Goal: Task Accomplishment & Management: Complete application form

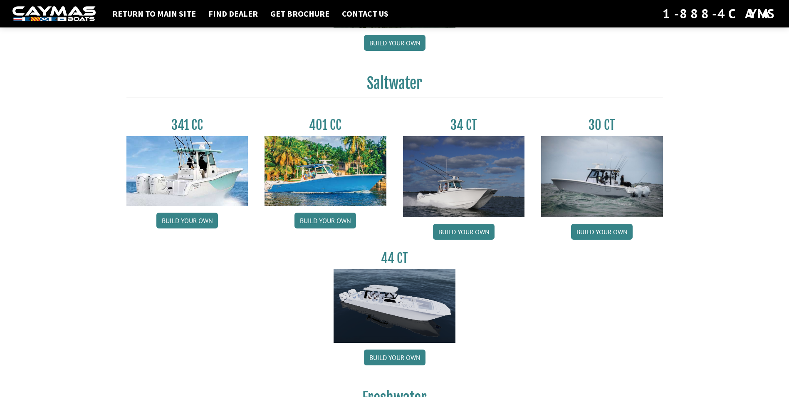
scroll to position [333, 0]
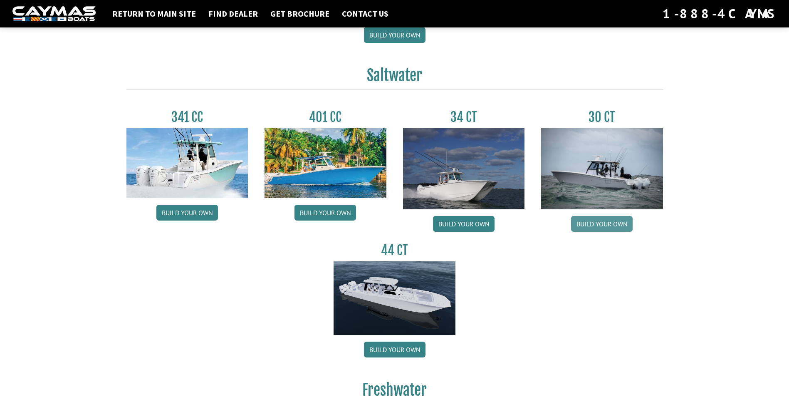
click at [606, 223] on link "Build your own" at bounding box center [602, 224] width 62 height 16
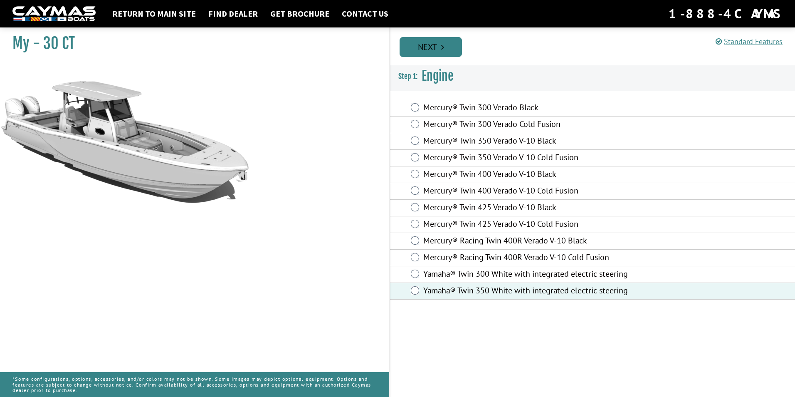
click at [423, 49] on link "Next" at bounding box center [430, 47] width 62 height 20
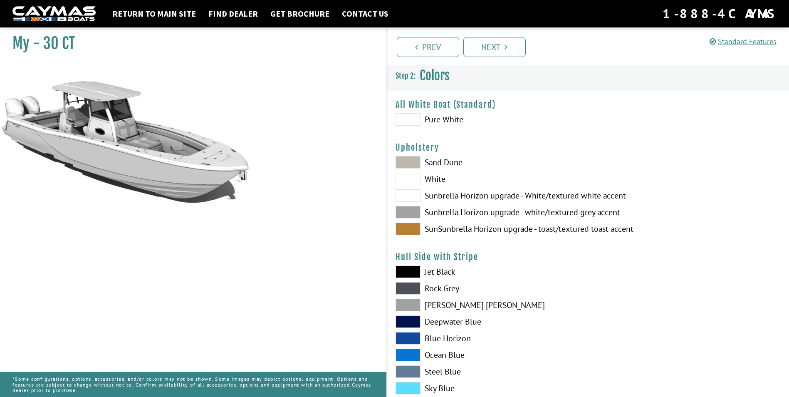
click at [416, 123] on span at bounding box center [407, 119] width 25 height 12
click at [414, 160] on span at bounding box center [407, 162] width 25 height 12
click at [414, 181] on span at bounding box center [407, 179] width 25 height 12
click at [413, 195] on span at bounding box center [407, 195] width 25 height 12
click at [413, 207] on span at bounding box center [407, 212] width 25 height 12
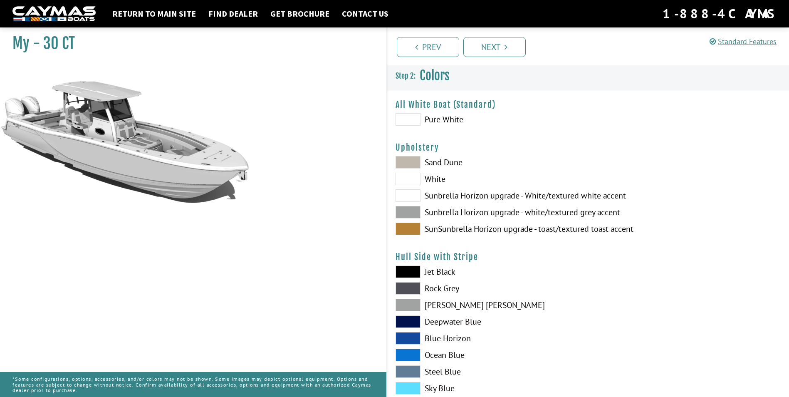
click at [415, 225] on span at bounding box center [407, 228] width 25 height 12
click at [417, 210] on span at bounding box center [407, 212] width 25 height 12
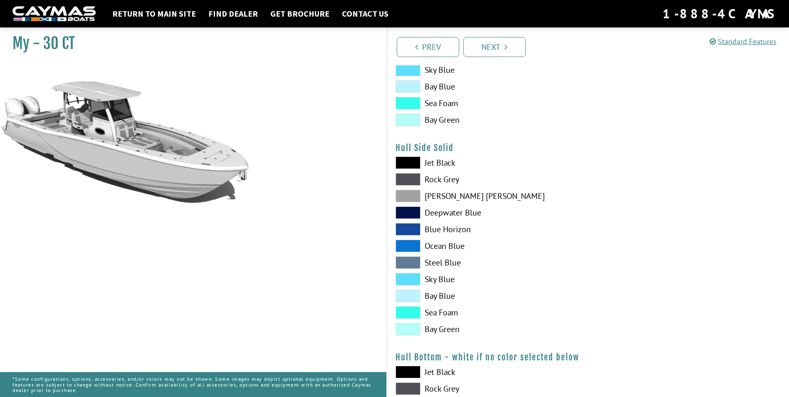
scroll to position [333, 0]
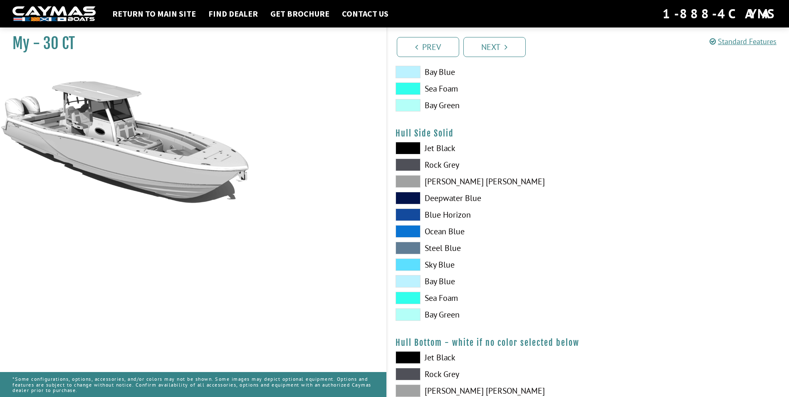
click at [412, 214] on span at bounding box center [407, 214] width 25 height 12
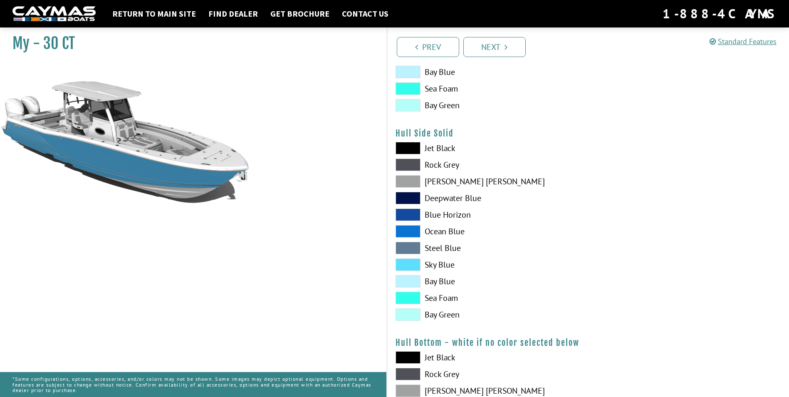
click at [412, 228] on span at bounding box center [407, 231] width 25 height 12
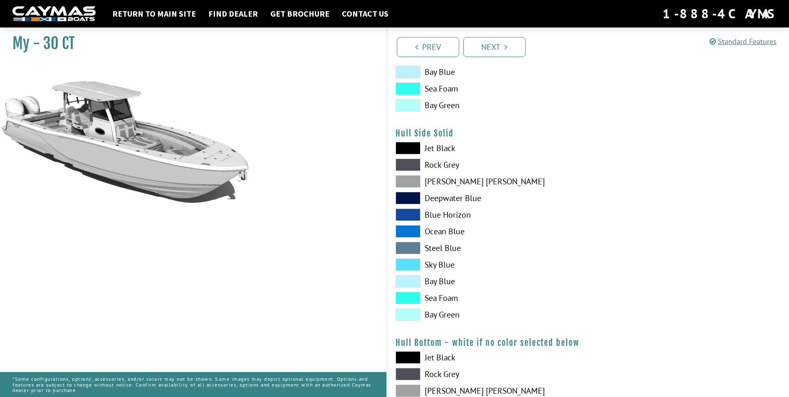
click at [410, 232] on span at bounding box center [407, 231] width 25 height 12
click at [409, 243] on span at bounding box center [407, 248] width 25 height 12
click at [408, 247] on span at bounding box center [407, 248] width 25 height 12
click at [409, 261] on span at bounding box center [407, 264] width 25 height 12
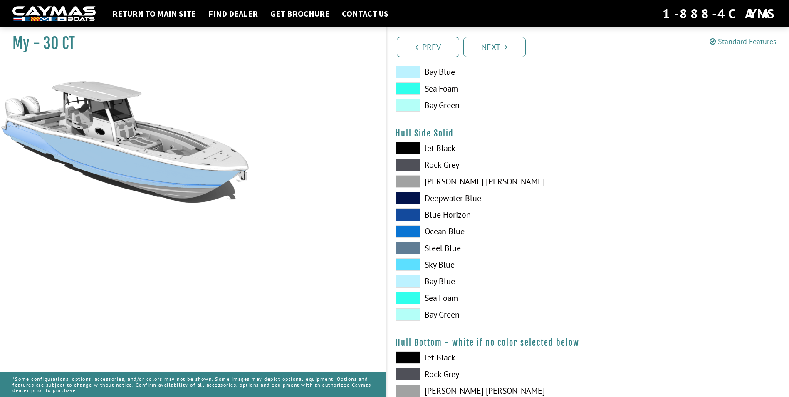
click at [419, 294] on span at bounding box center [407, 297] width 25 height 12
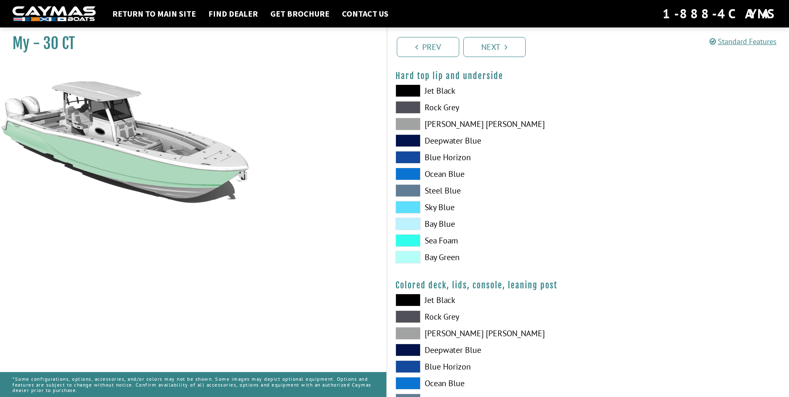
scroll to position [783, 0]
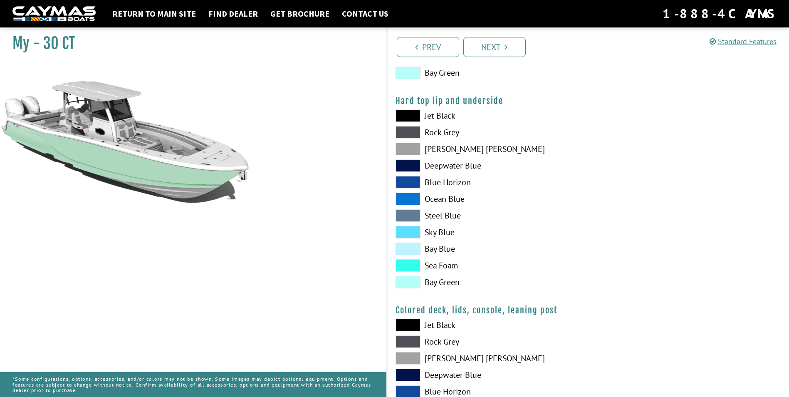
click at [410, 270] on span at bounding box center [407, 265] width 25 height 12
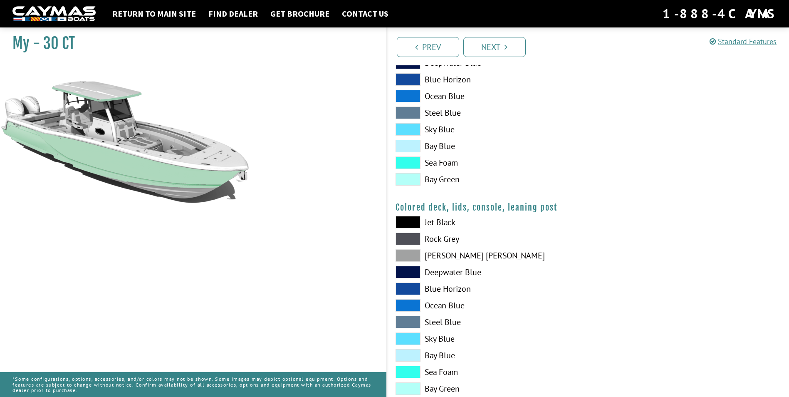
scroll to position [908, 0]
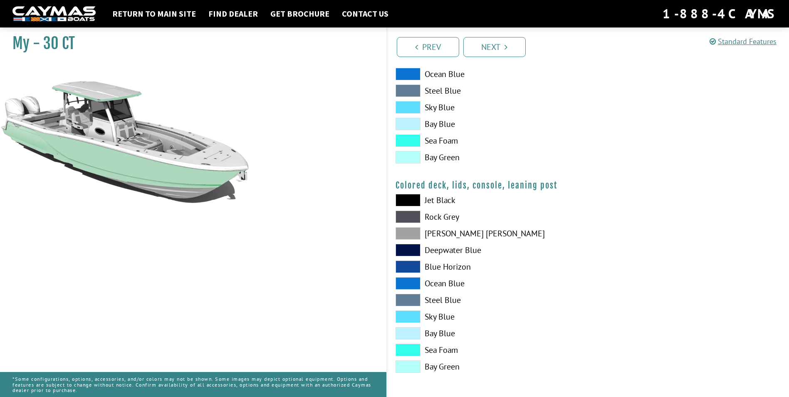
click at [417, 352] on span at bounding box center [407, 349] width 25 height 12
click at [514, 53] on link "Next" at bounding box center [494, 47] width 62 height 20
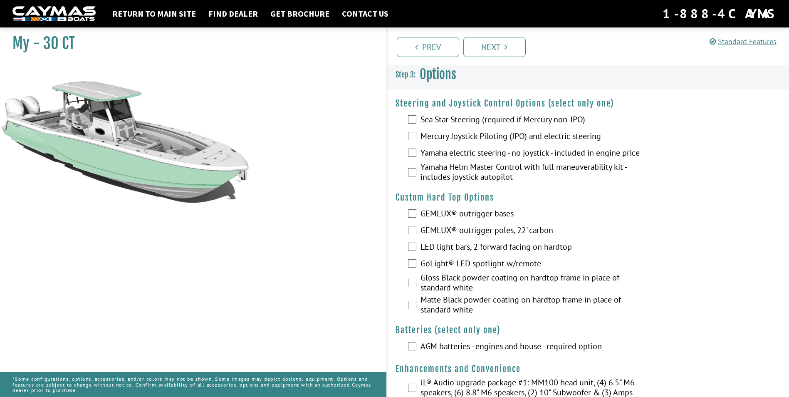
scroll to position [0, 0]
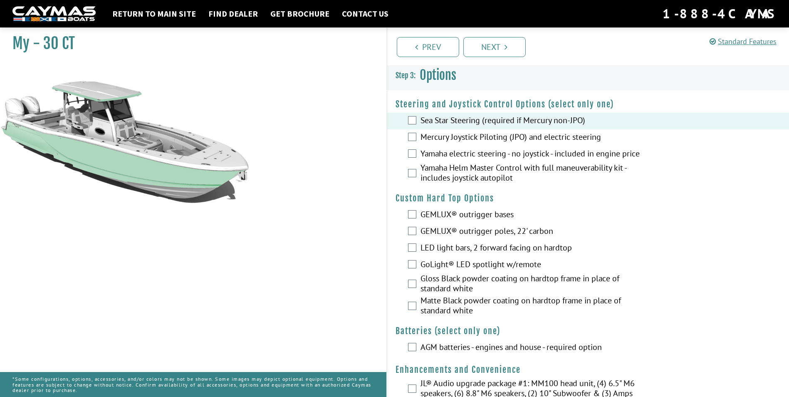
click at [417, 180] on div "Yamaha Helm Master Control with full maneuverability kit - includes joystick au…" at bounding box center [588, 174] width 402 height 22
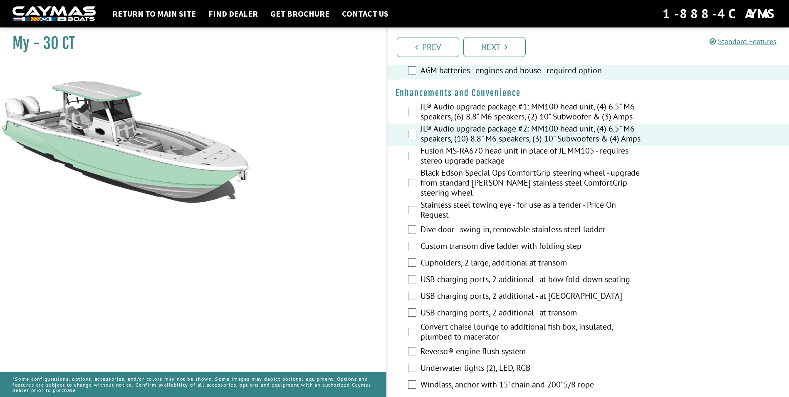
scroll to position [291, 0]
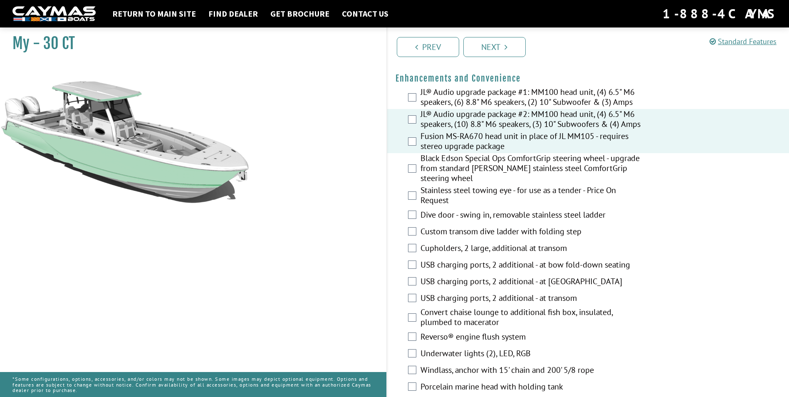
click at [412, 207] on div "Stainless steel towing eye - for use as a tender - Price On Request" at bounding box center [588, 196] width 402 height 22
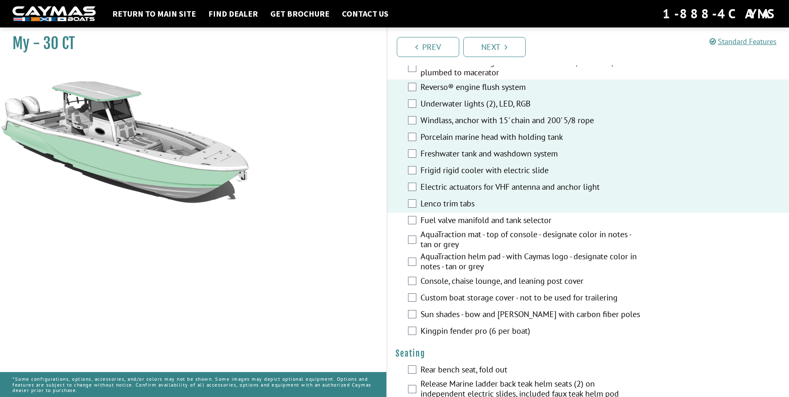
scroll to position [582, 0]
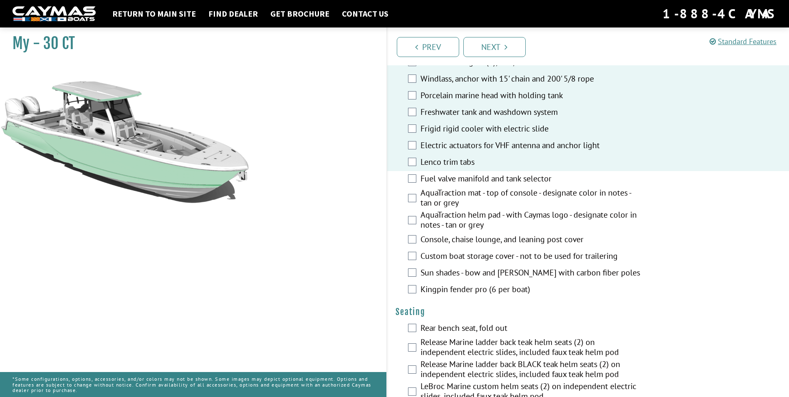
click at [416, 247] on div "Console, chaise lounge, and leaning post cover" at bounding box center [588, 240] width 402 height 17
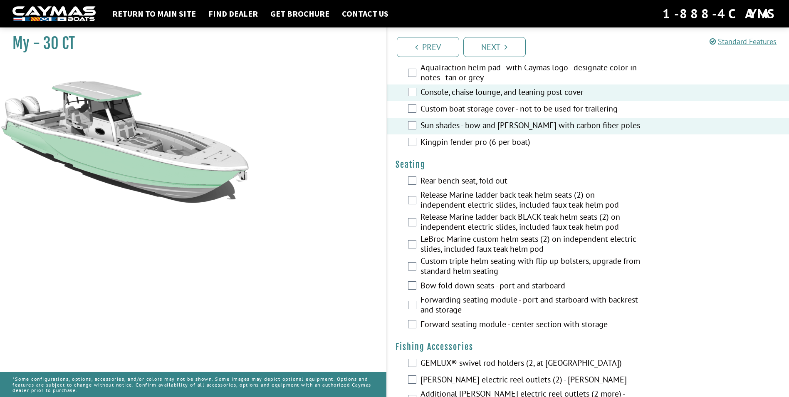
scroll to position [748, 0]
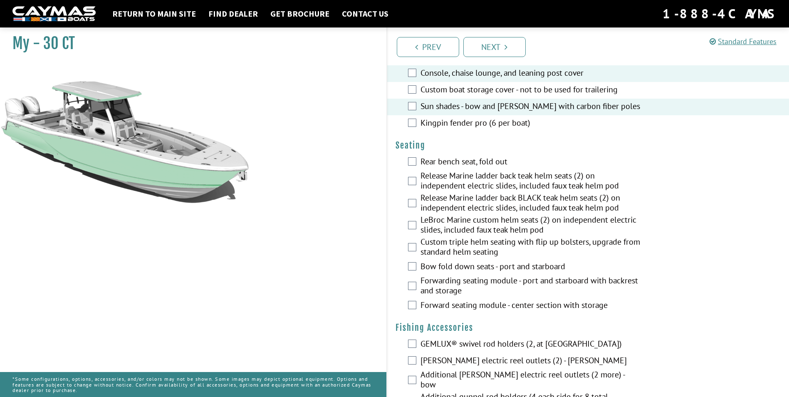
click at [417, 169] on div "Rear bench seat, fold out" at bounding box center [588, 162] width 402 height 17
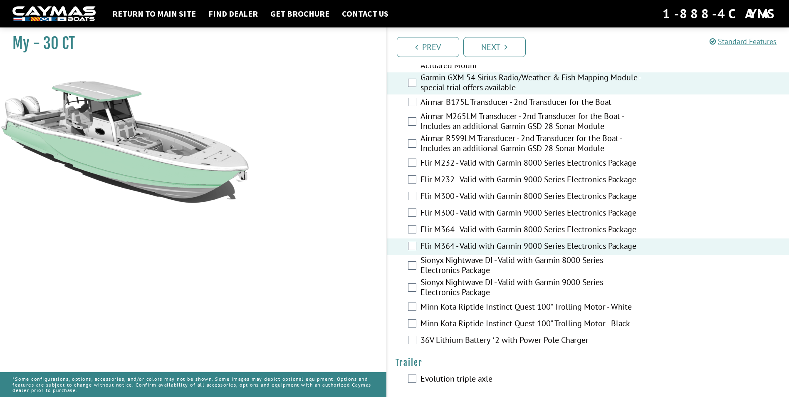
scroll to position [1706, 0]
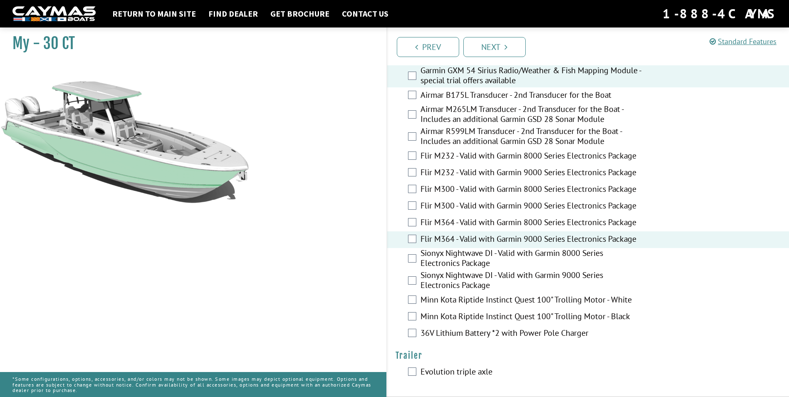
click at [418, 332] on div "36V Lithium Battery *2 with Power Pole Charger" at bounding box center [588, 333] width 402 height 17
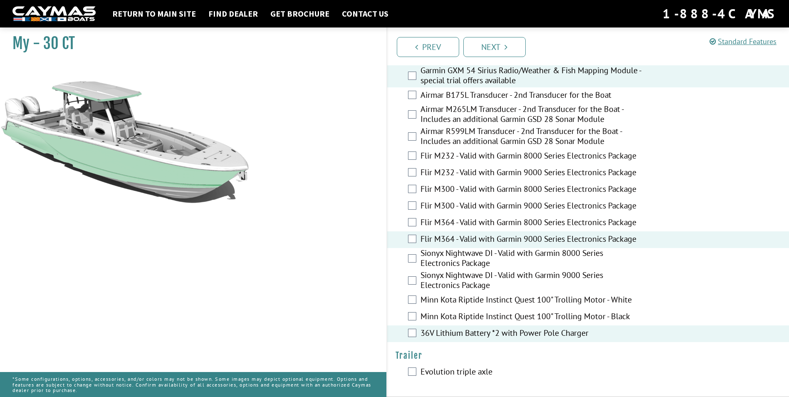
click at [406, 370] on div "Evolution triple axle" at bounding box center [588, 372] width 402 height 17
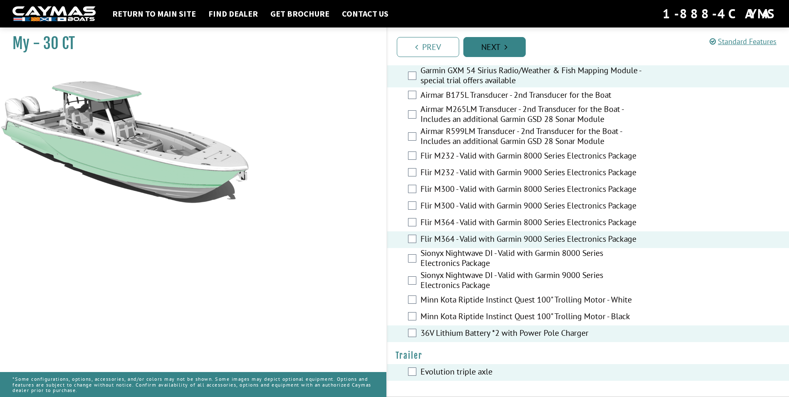
click at [506, 48] on icon "Pagination" at bounding box center [505, 47] width 3 height 8
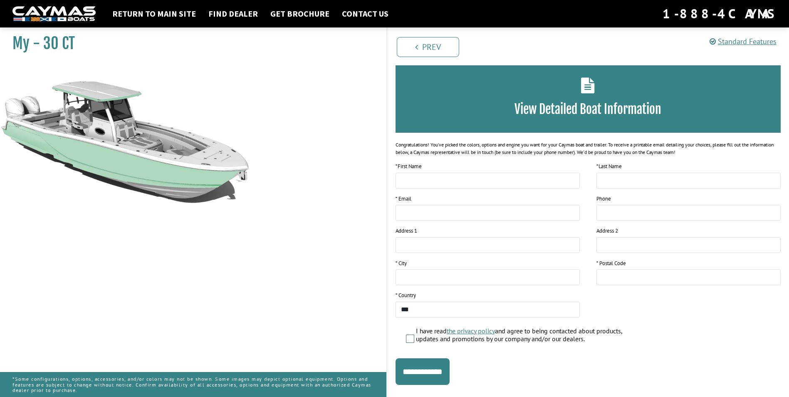
scroll to position [0, 0]
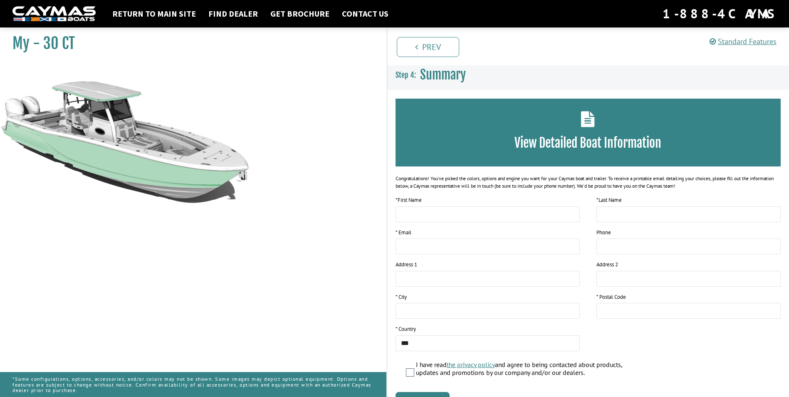
click at [577, 131] on div "View Detailed Boat Information" at bounding box center [587, 133] width 385 height 68
click at [581, 123] on icon at bounding box center [588, 119] width 14 height 16
click at [170, 15] on link "Return to main site" at bounding box center [154, 13] width 92 height 11
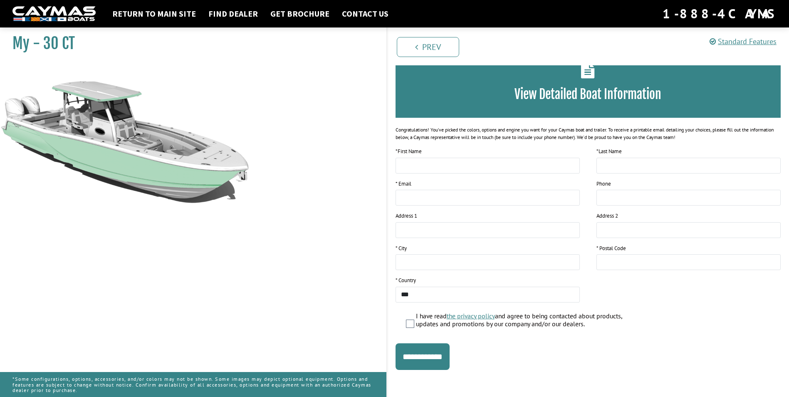
scroll to position [50, 0]
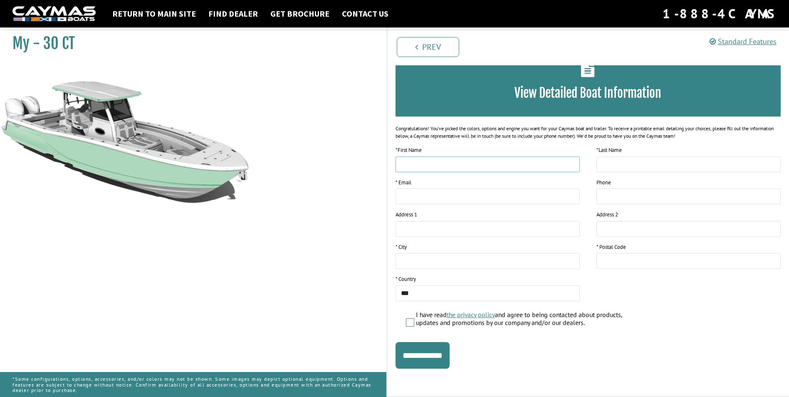
click at [434, 162] on input "text" at bounding box center [487, 164] width 184 height 16
type input "*****"
click at [427, 49] on link "Prev" at bounding box center [428, 47] width 62 height 20
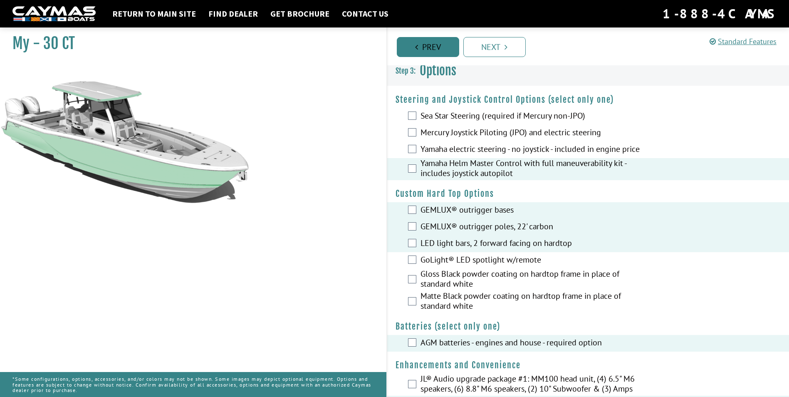
scroll to position [0, 0]
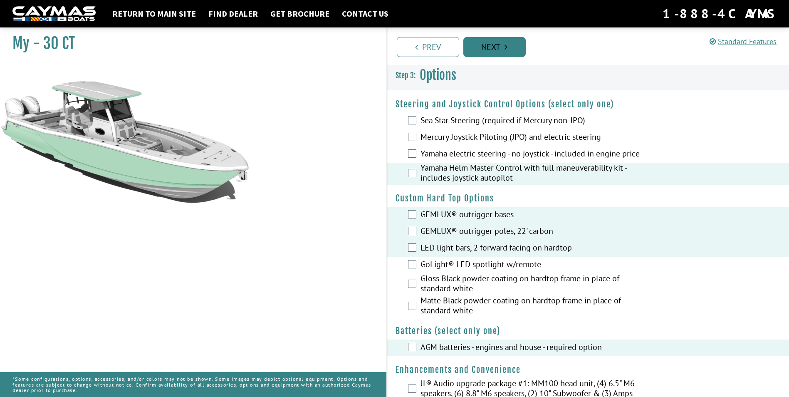
click at [489, 44] on link "Next" at bounding box center [494, 47] width 62 height 20
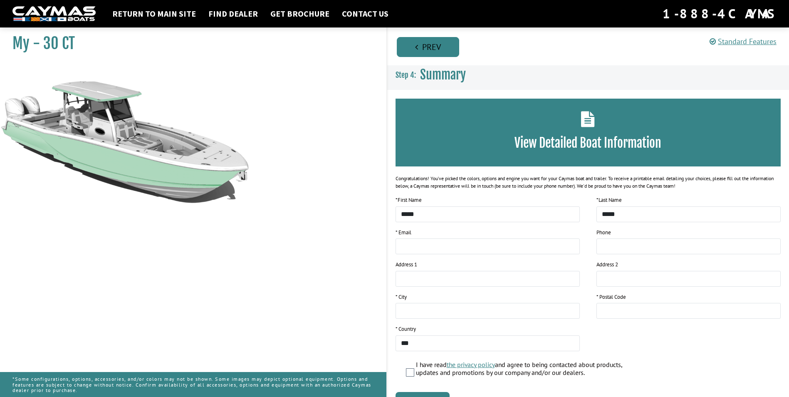
click at [438, 51] on link "Prev" at bounding box center [428, 47] width 62 height 20
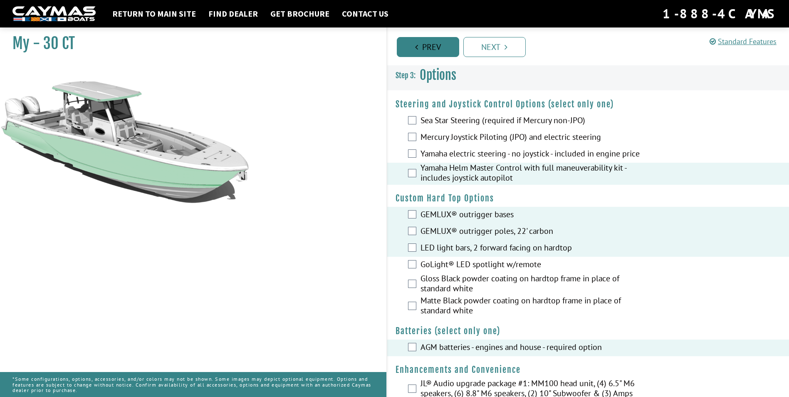
click at [438, 51] on link "Prev" at bounding box center [428, 47] width 62 height 20
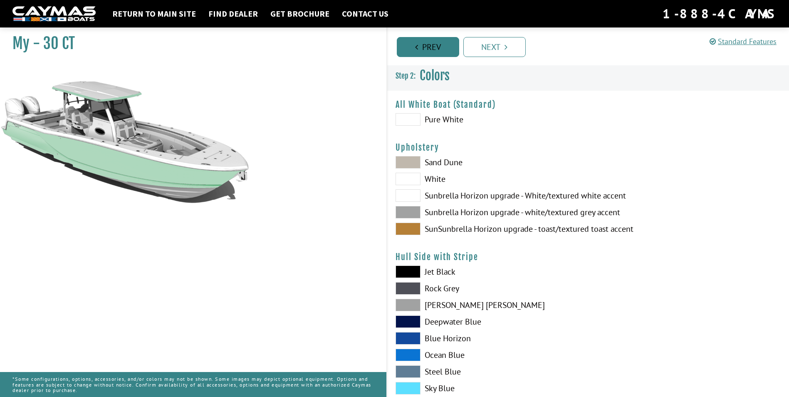
click at [438, 51] on link "Prev" at bounding box center [428, 47] width 62 height 20
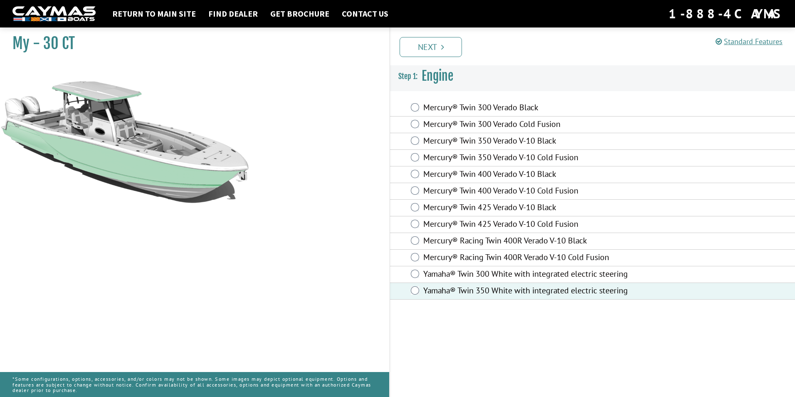
click at [438, 51] on link "Next" at bounding box center [430, 47] width 62 height 20
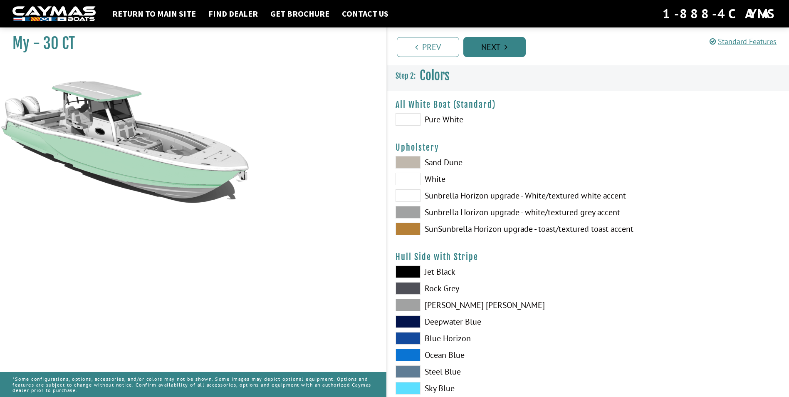
click at [500, 53] on link "Next" at bounding box center [494, 47] width 62 height 20
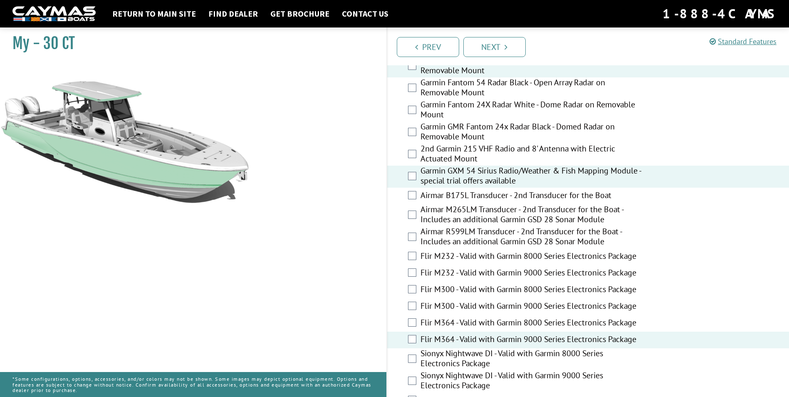
scroll to position [1621, 0]
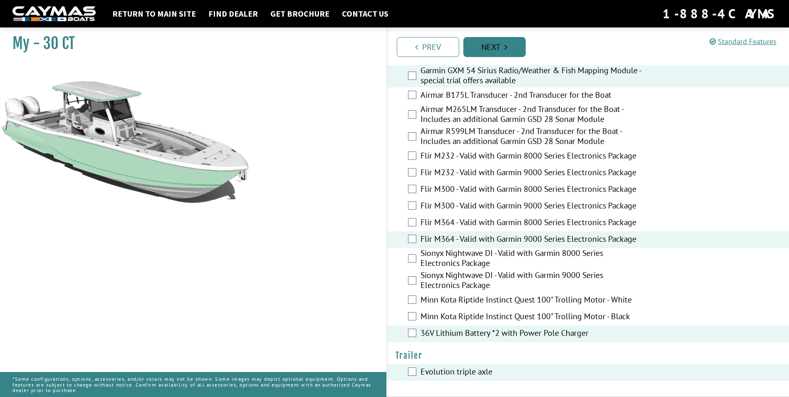
click at [512, 52] on link "Next" at bounding box center [494, 47] width 62 height 20
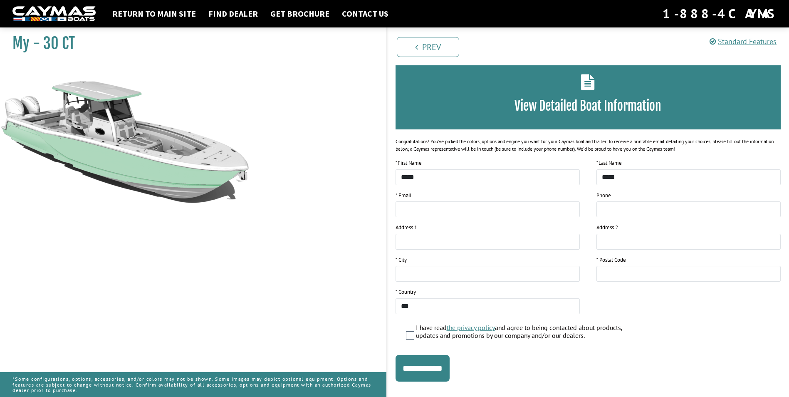
scroll to position [0, 0]
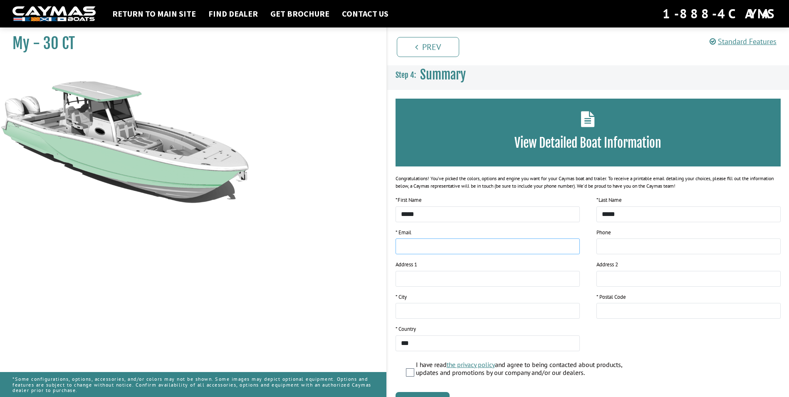
click at [448, 246] on input "email" at bounding box center [487, 246] width 184 height 16
type input "**********"
click at [644, 244] on input "tel" at bounding box center [688, 246] width 184 height 16
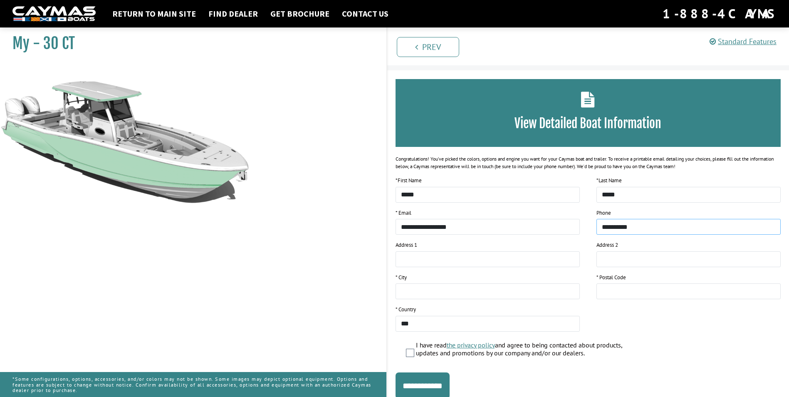
scroll to position [50, 0]
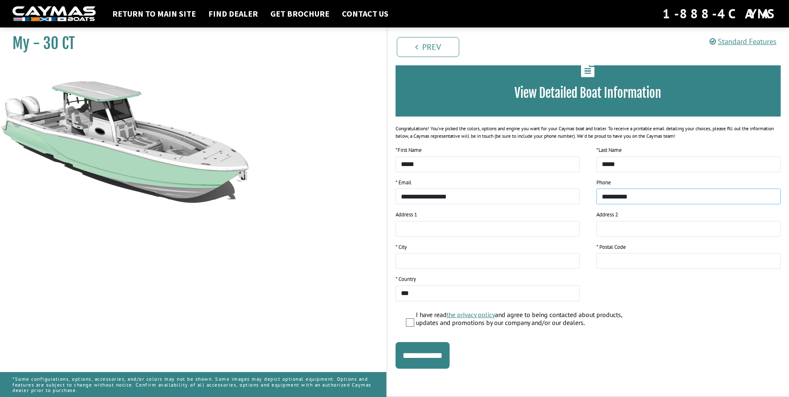
type input "**********"
click at [414, 320] on div "I have read the privacy policy and agree to being contacted about products, upd…" at bounding box center [593, 320] width 375 height 18
click at [402, 327] on div "I have read the privacy policy and agree to being contacted about products, upd…" at bounding box center [588, 321] width 402 height 21
click at [426, 225] on input "text" at bounding box center [487, 229] width 184 height 16
type input "**********"
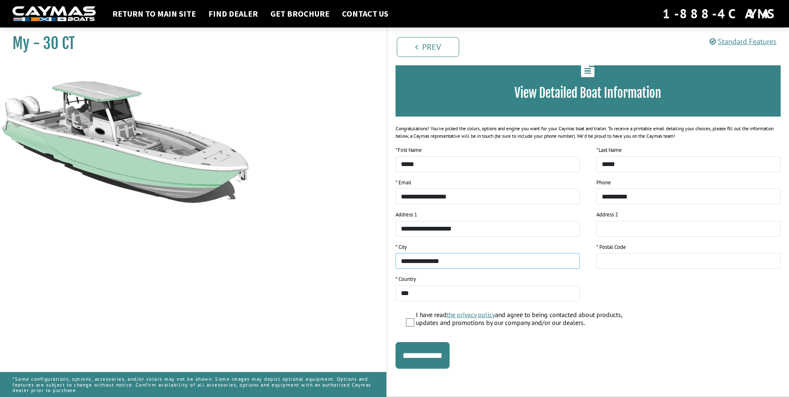
type input "**********"
type input "*****"
click at [429, 365] on input "**********" at bounding box center [422, 355] width 54 height 27
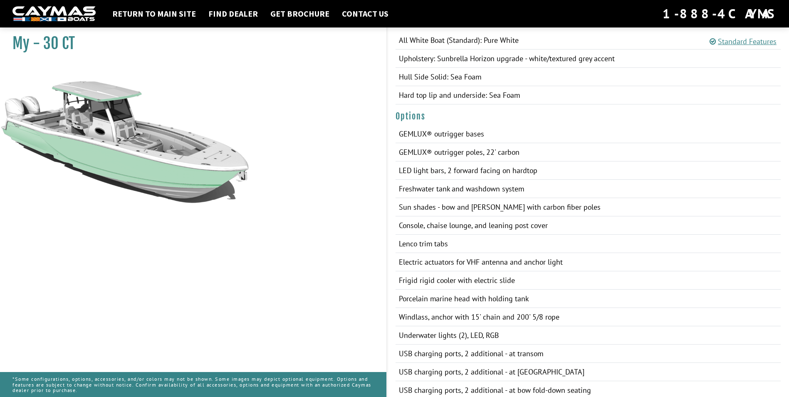
scroll to position [291, 0]
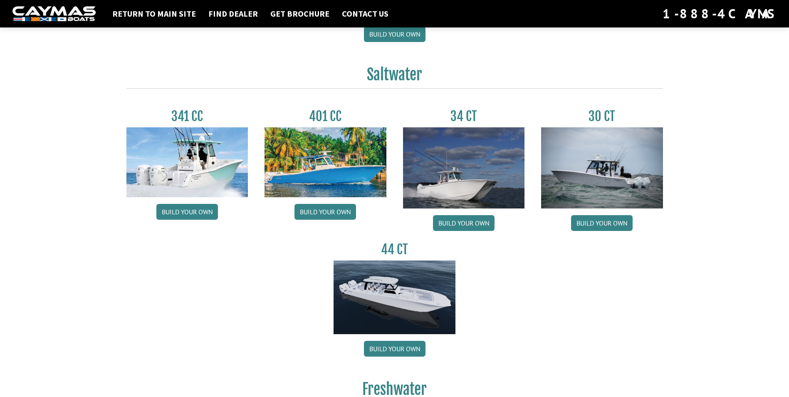
scroll to position [333, 0]
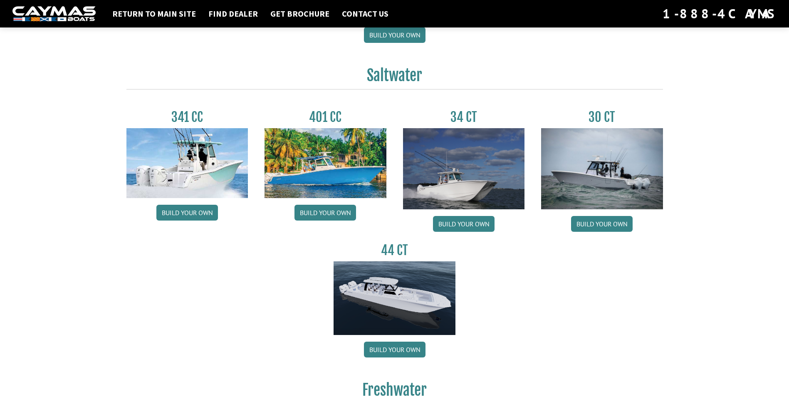
click at [604, 160] on img at bounding box center [602, 168] width 122 height 81
click at [608, 225] on link "Build your own" at bounding box center [602, 224] width 62 height 16
click at [461, 157] on img at bounding box center [464, 168] width 122 height 81
click at [477, 219] on link "Build your own" at bounding box center [464, 224] width 62 height 16
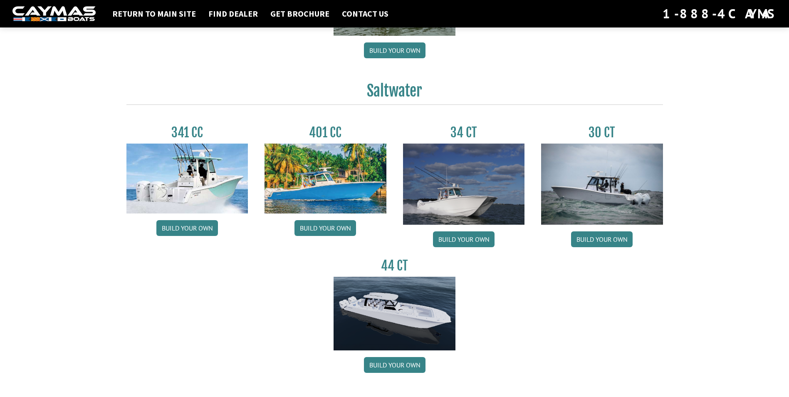
scroll to position [333, 0]
